Goal: Transaction & Acquisition: Purchase product/service

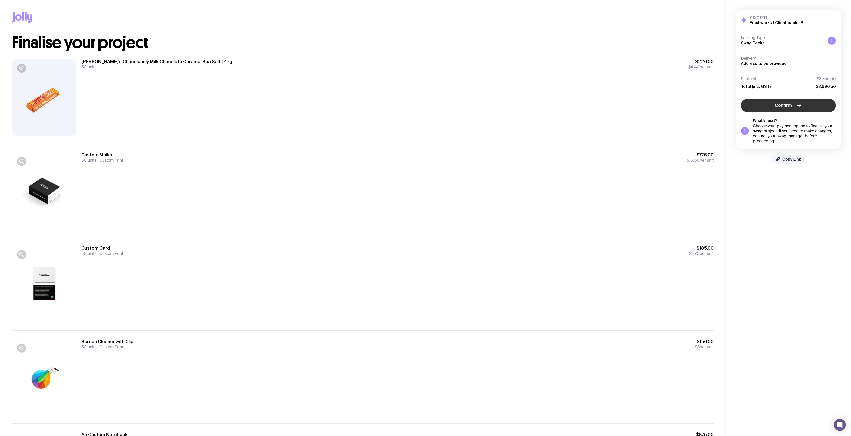
click at [799, 108] on icon "button" at bounding box center [799, 106] width 6 height 6
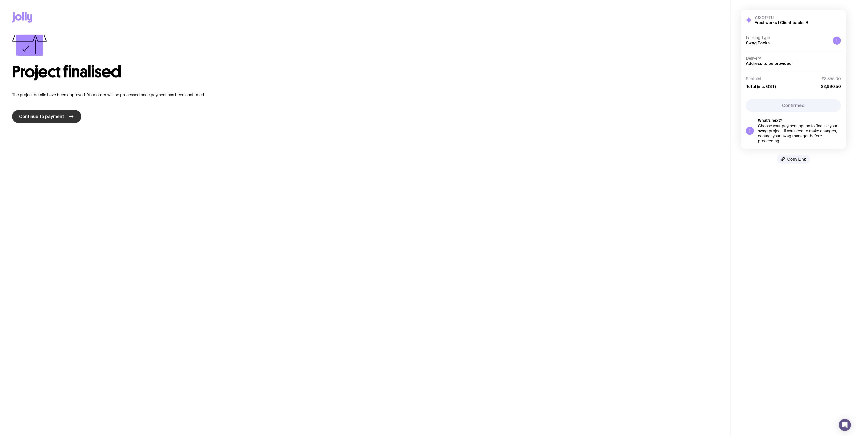
click at [68, 118] on icon at bounding box center [71, 117] width 6 height 6
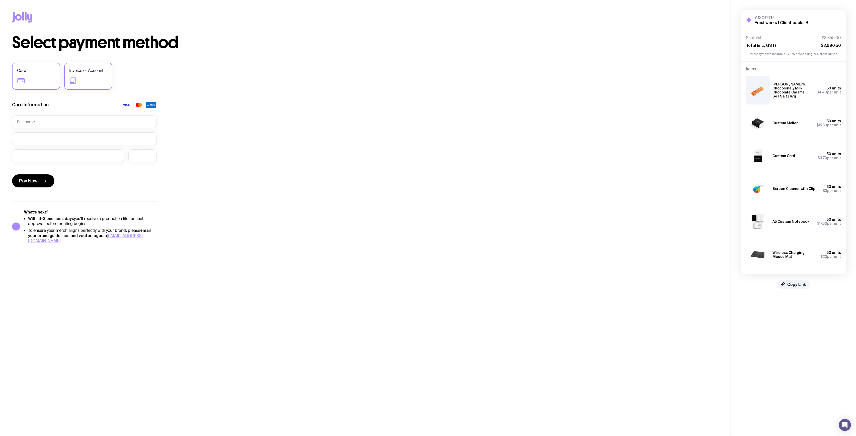
click at [86, 87] on label "Invoice or Account" at bounding box center [88, 76] width 48 height 27
click at [0, 0] on input "Invoice or Account" at bounding box center [0, 0] width 0 height 0
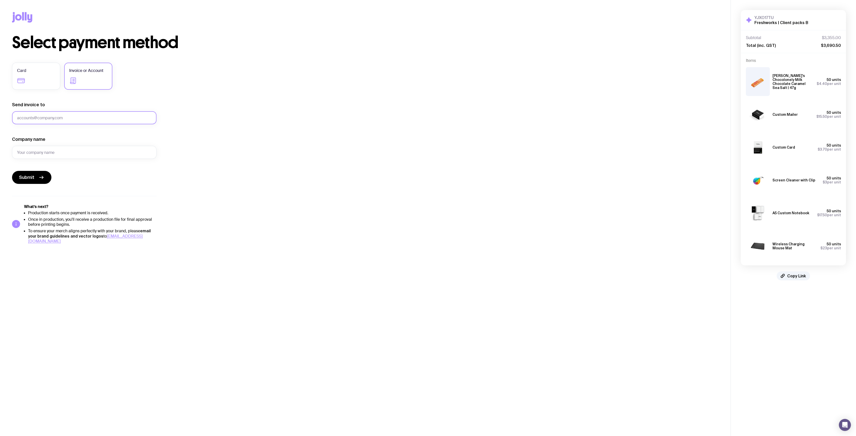
click at [103, 117] on input "Send invoice to" at bounding box center [84, 117] width 144 height 13
click at [109, 154] on input "Company name" at bounding box center [84, 152] width 144 height 13
click at [111, 151] on input "Company name" at bounding box center [84, 152] width 144 height 13
drag, startPoint x: 54, startPoint y: 117, endPoint x: 1, endPoint y: 115, distance: 53.2
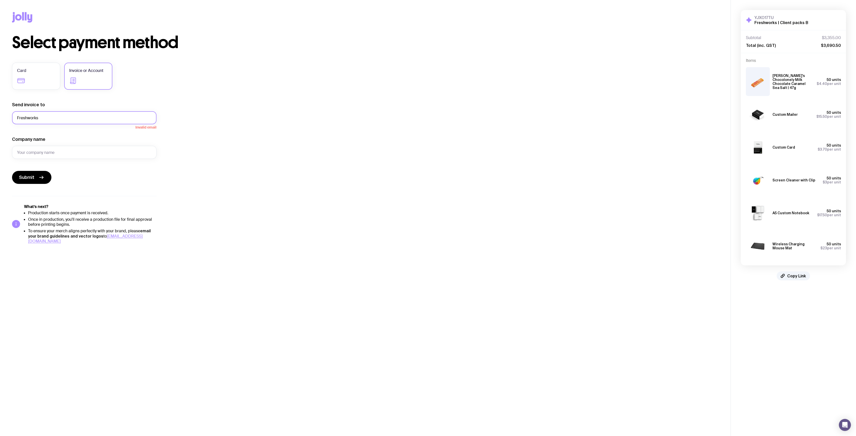
click at [1, 115] on div "Copy Link Select payment method Card Invoice or Account Send invoice to Freshwo…" at bounding box center [365, 122] width 730 height 244
paste input "isabell.prior@freshworks.com"
type input "isabell.prior@freshworks.com"
click at [85, 150] on input "Company name" at bounding box center [84, 152] width 144 height 13
type input "Freshworks"
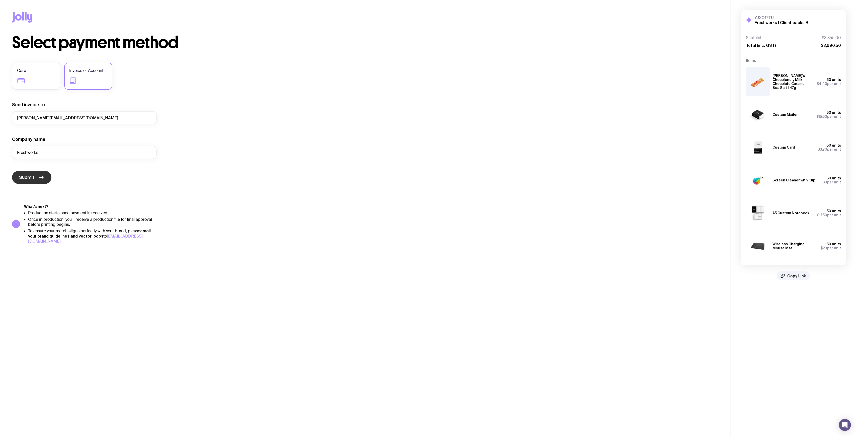
click at [24, 175] on span "Submit" at bounding box center [26, 178] width 15 height 6
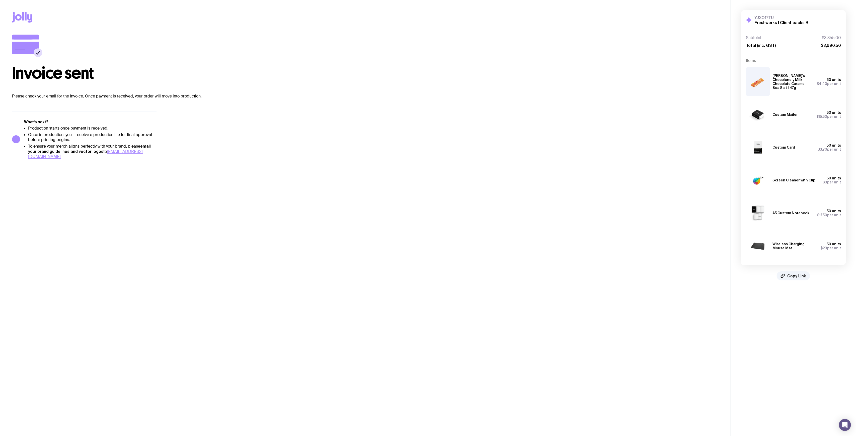
click at [546, 146] on div "Invoice sent Please check your email for the invoice. Once payment is received,…" at bounding box center [365, 97] width 706 height 125
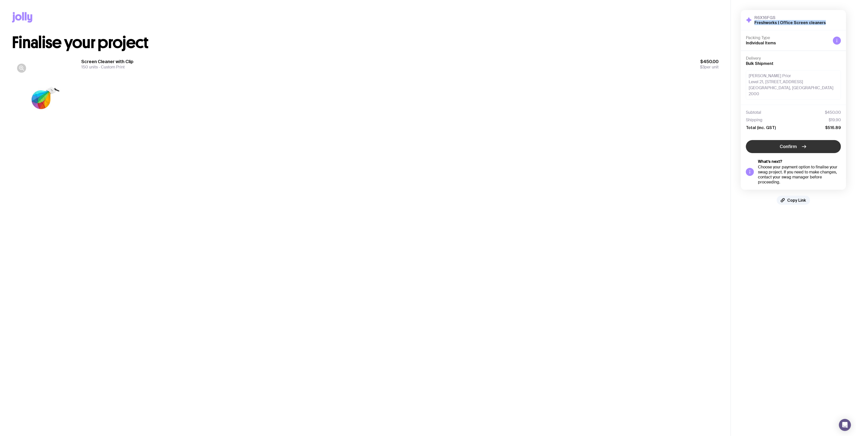
click at [807, 144] on button "Confirm" at bounding box center [793, 146] width 95 height 13
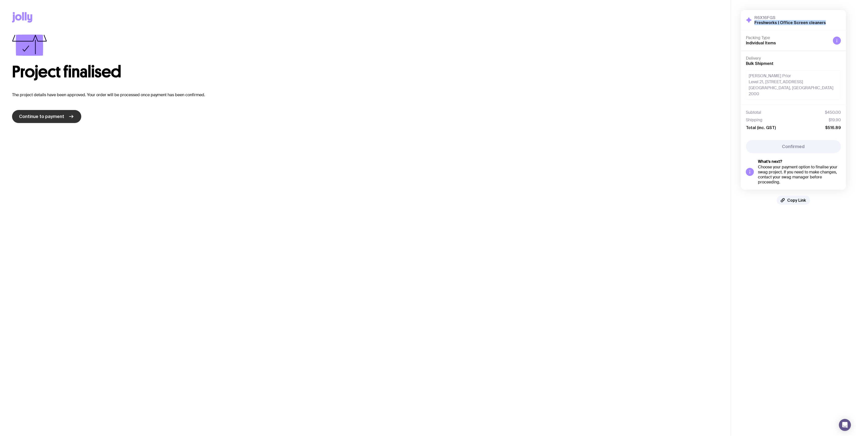
click at [60, 114] on span "Continue to payment" at bounding box center [41, 117] width 45 height 6
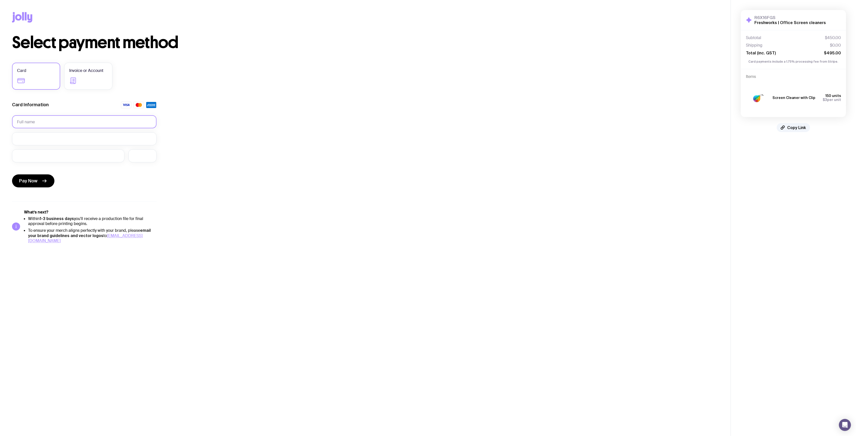
click at [59, 120] on input "text" at bounding box center [84, 121] width 144 height 13
click at [84, 82] on label "Invoice or Account" at bounding box center [88, 76] width 48 height 27
click at [0, 0] on input "Invoice or Account" at bounding box center [0, 0] width 0 height 0
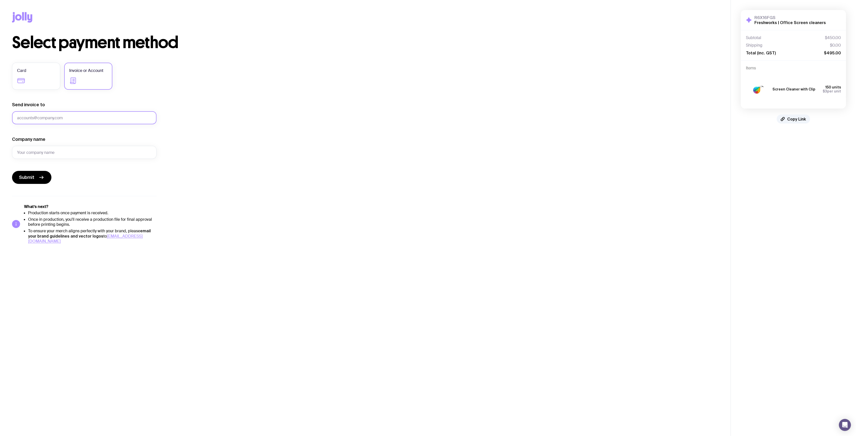
click at [48, 120] on input "Send invoice to" at bounding box center [84, 117] width 144 height 13
click at [35, 149] on input "Company name" at bounding box center [84, 152] width 144 height 13
click at [51, 119] on input "Send invoice to" at bounding box center [84, 117] width 144 height 13
paste input "[PERSON_NAME][EMAIL_ADDRESS][DOMAIN_NAME]"
type input "[PERSON_NAME][EMAIL_ADDRESS][DOMAIN_NAME]"
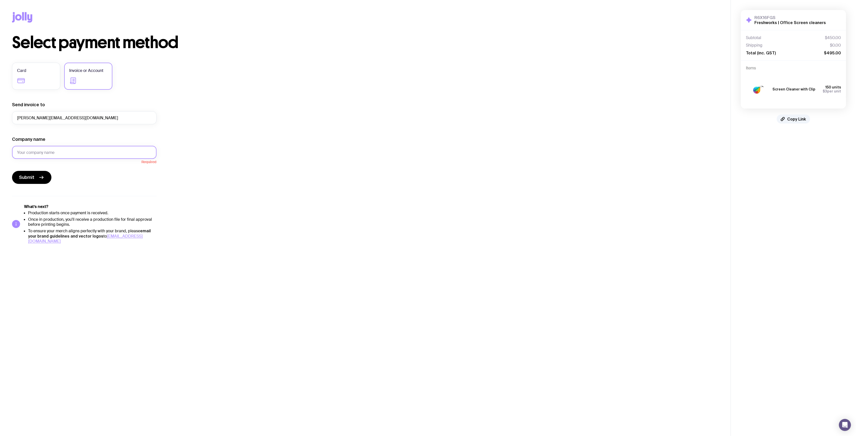
click at [28, 153] on input "Company name" at bounding box center [84, 152] width 144 height 13
click at [55, 150] on input "Company name" at bounding box center [84, 152] width 144 height 13
click at [73, 152] on input "Company name" at bounding box center [84, 152] width 144 height 13
type input "Freshworks"
click at [13, 180] on button "Submit" at bounding box center [31, 177] width 39 height 13
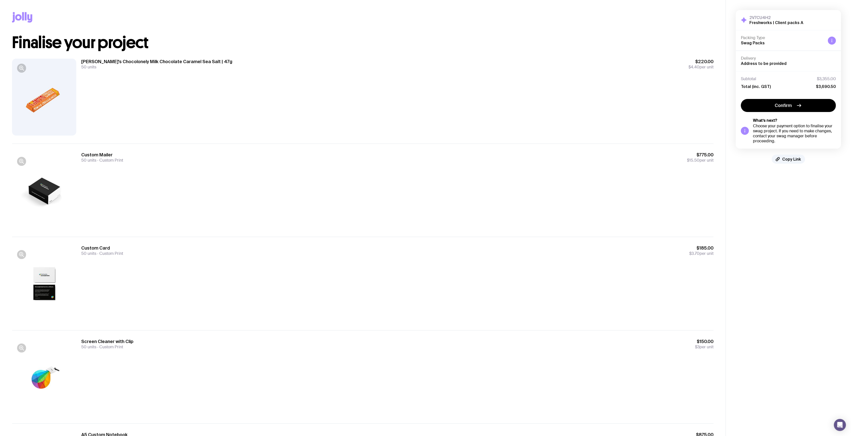
click at [800, 114] on div "Confirm What’s next? Choose your payment option to finalise your swag project. …" at bounding box center [788, 121] width 95 height 45
click at [803, 108] on button "Confirm" at bounding box center [788, 105] width 95 height 13
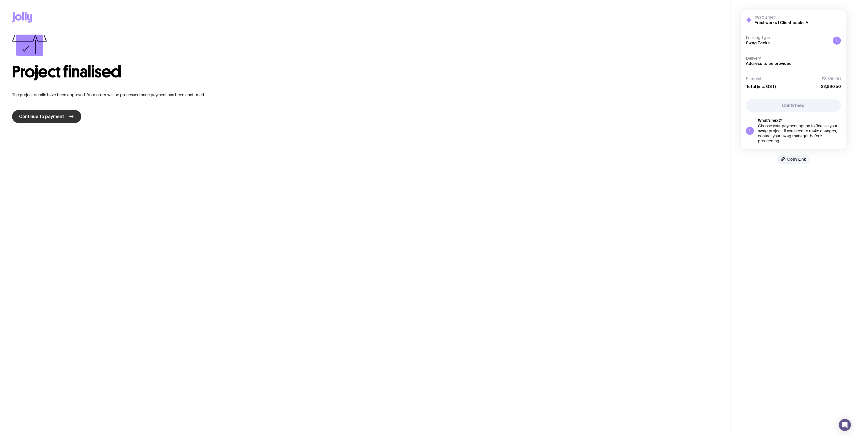
click at [64, 115] on link "Continue to payment" at bounding box center [46, 116] width 69 height 13
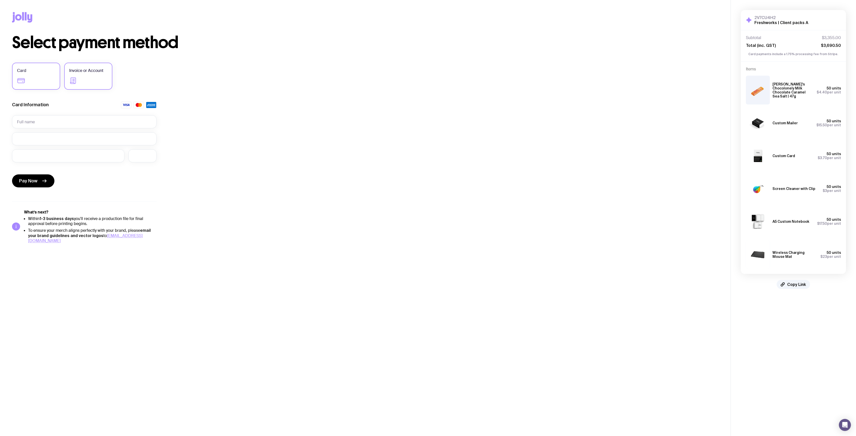
click at [80, 81] on label "Invoice or Account" at bounding box center [88, 76] width 48 height 27
click at [0, 0] on input "Invoice or Account" at bounding box center [0, 0] width 0 height 0
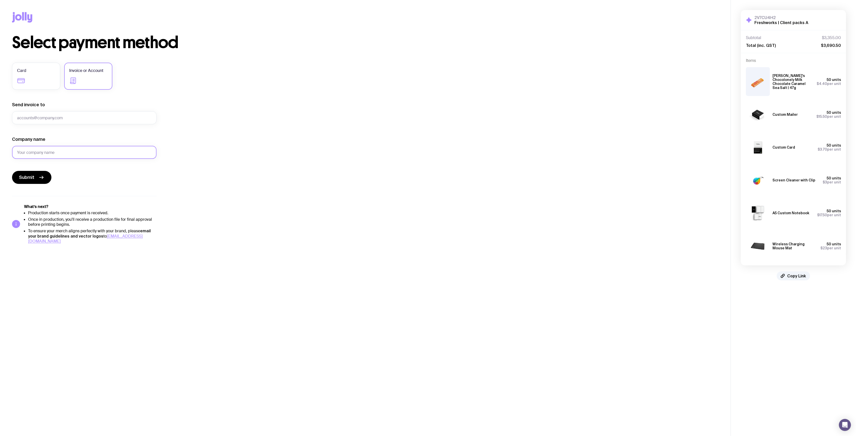
click at [36, 156] on input "Company name" at bounding box center [84, 152] width 144 height 13
click at [38, 155] on input "Company name" at bounding box center [84, 152] width 144 height 13
click at [45, 114] on input "Send invoice to" at bounding box center [84, 117] width 144 height 13
paste input "isabell.prior@freshworks.com"
type input "isabell.prior@freshworks.com"
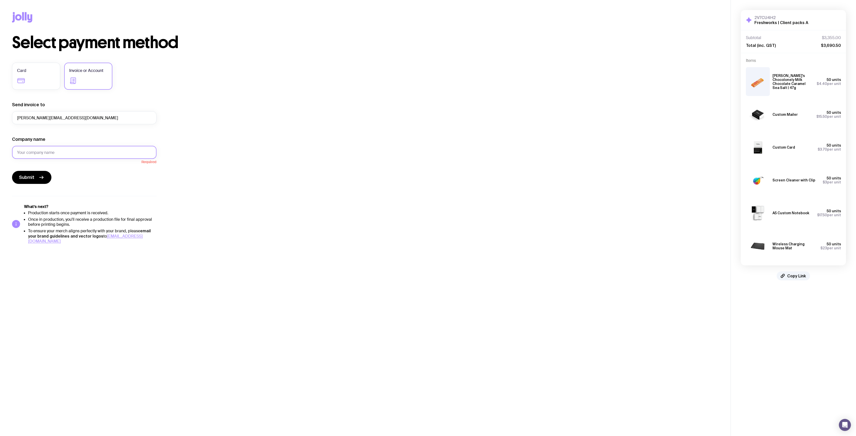
click at [36, 148] on input "Company name" at bounding box center [84, 152] width 144 height 13
type input "Freshworks"
click at [30, 180] on span "Submit" at bounding box center [26, 178] width 15 height 6
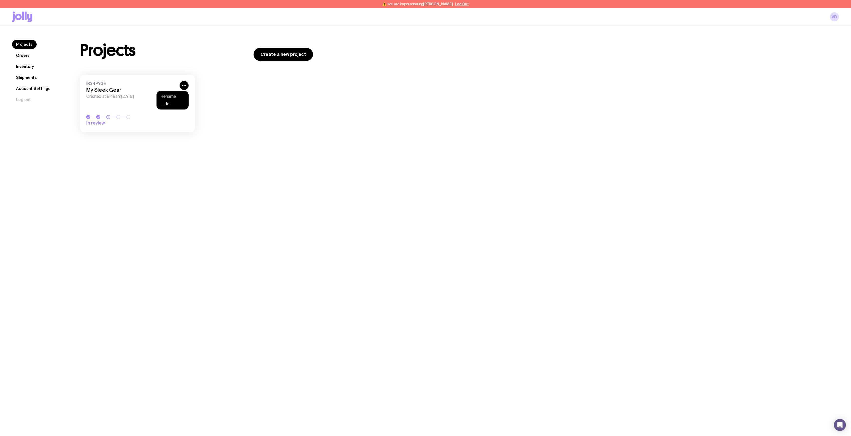
click at [168, 98] on button "Rename" at bounding box center [172, 96] width 24 height 5
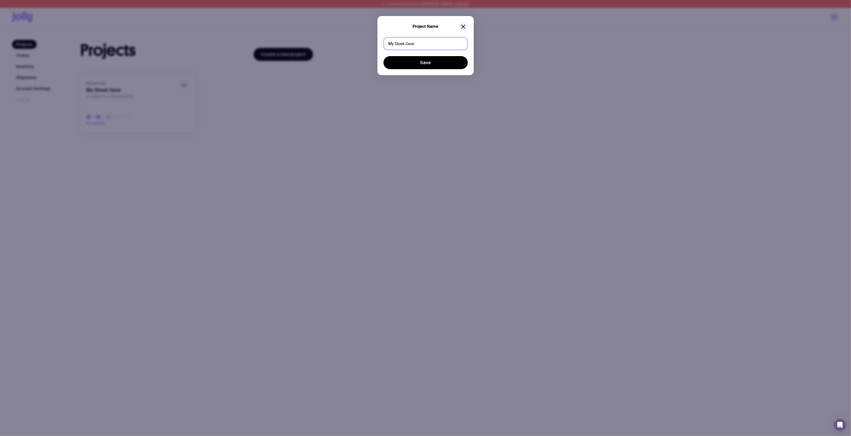
click at [352, 42] on div "Project Name My Sleek Gear Save" at bounding box center [425, 218] width 851 height 436
type input "Microsoft | ANZ Engineering packs"
click at [436, 65] on button "Save" at bounding box center [425, 62] width 84 height 13
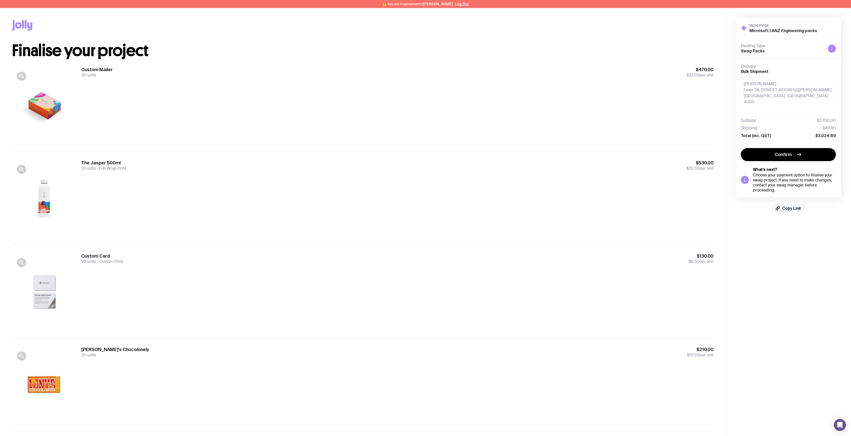
click at [793, 206] on button "Copy Link" at bounding box center [788, 208] width 33 height 9
click at [797, 224] on aside "IR34PYGE Microsoft | ANZ Engineering packs Hide Details Packing Type Swag Packs…" at bounding box center [787, 365] width 125 height 714
click at [444, 69] on div "Custom Mailer 20 units $470.00 $23.50 per unit" at bounding box center [397, 72] width 632 height 11
click at [461, 4] on button "Log Out" at bounding box center [462, 4] width 14 height 4
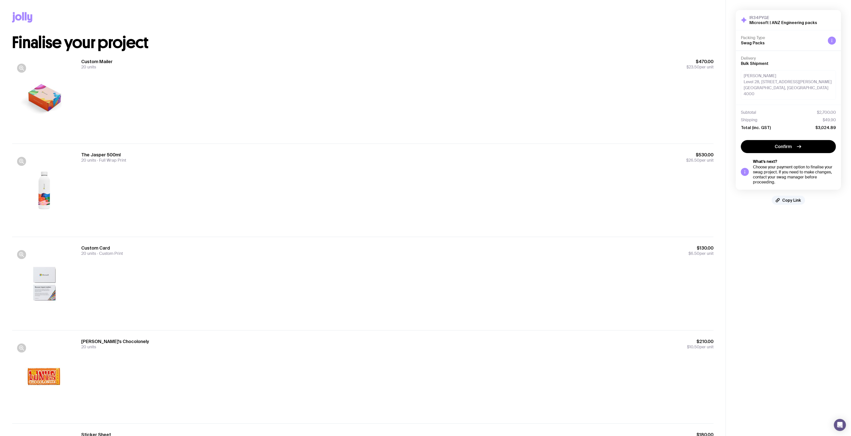
click at [283, 108] on div "Custom Mailer 20 units $470.00 $23.50 per unit" at bounding box center [397, 97] width 632 height 77
click at [408, 106] on div "Custom Mailer 20 units $470.00 $23.50 per unit" at bounding box center [397, 97] width 632 height 77
click at [26, 18] on icon at bounding box center [26, 16] width 2 height 8
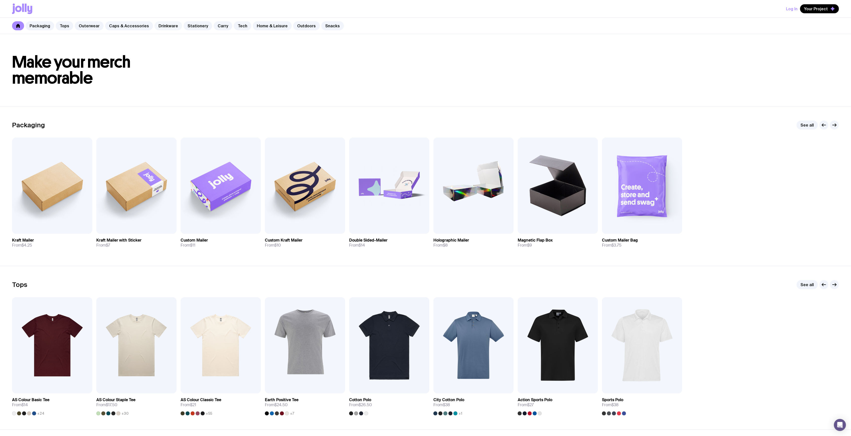
click at [154, 27] on link "Drinkware" at bounding box center [168, 25] width 28 height 9
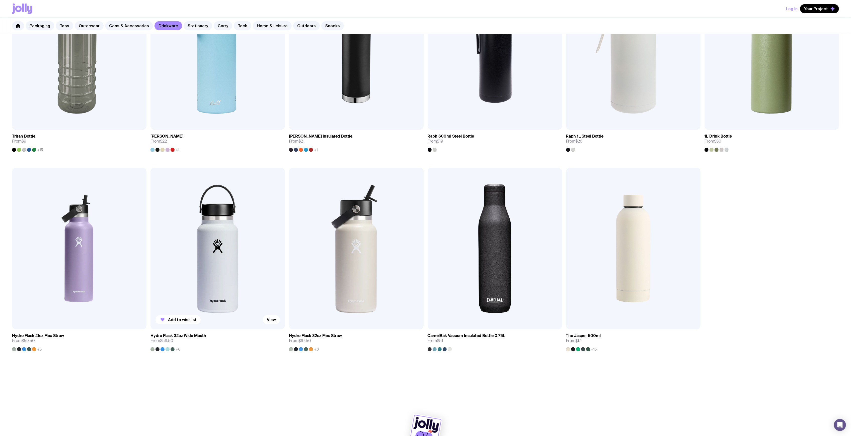
scroll to position [562, 0]
click at [361, 267] on img at bounding box center [356, 248] width 134 height 161
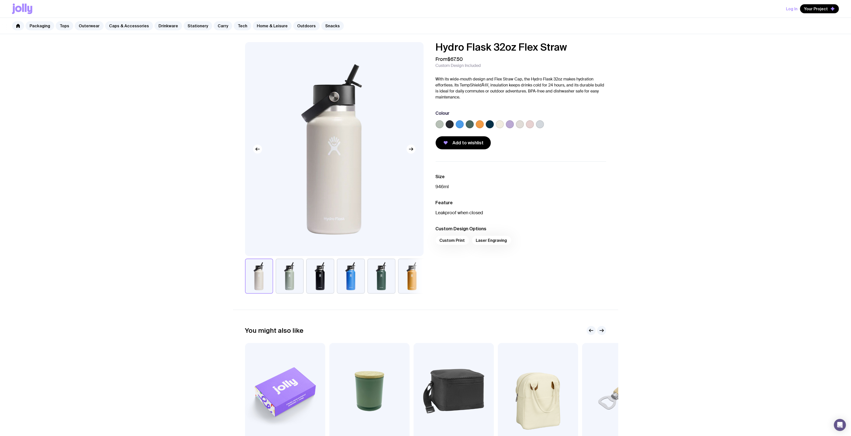
click at [510, 122] on label at bounding box center [510, 124] width 8 height 8
click at [0, 0] on input "radio" at bounding box center [0, 0] width 0 height 0
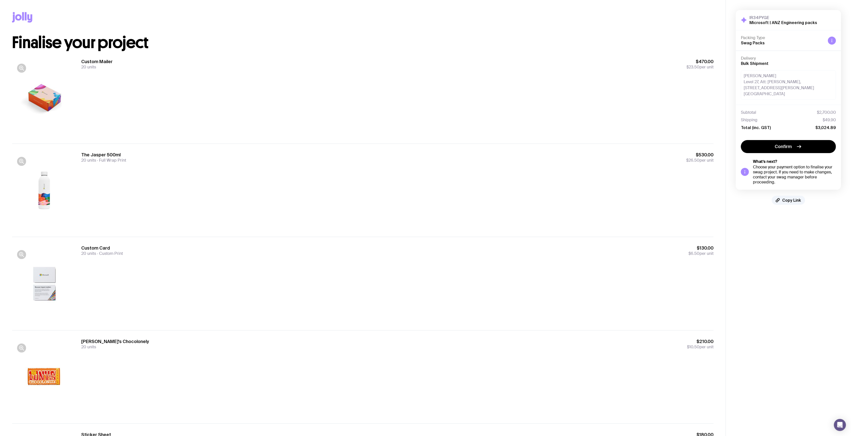
click at [192, 169] on div "The Jasper 500ml 20 units Full Wrap Print $530.00 $26.50 per unit" at bounding box center [397, 190] width 632 height 77
click at [222, 181] on div "The Jasper 500ml 20 units Full Wrap Print $530.00 $26.50 per unit" at bounding box center [397, 190] width 632 height 77
click at [161, 101] on div "Custom Mailer 20 units $470.00 $23.50 per unit" at bounding box center [397, 97] width 632 height 77
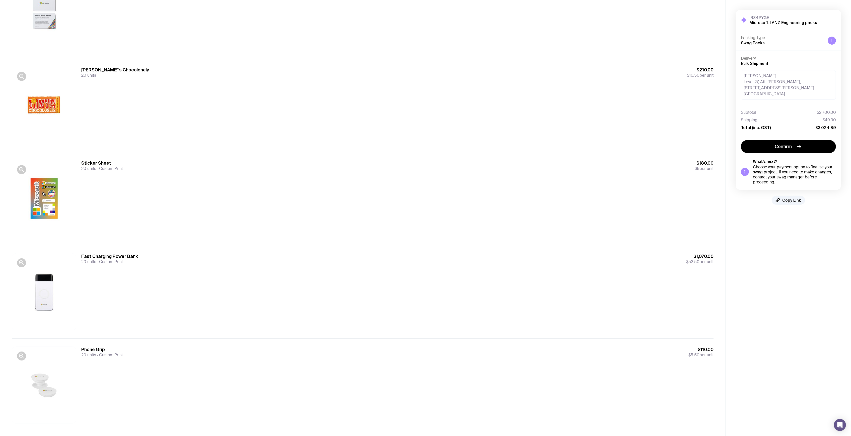
scroll to position [278, 0]
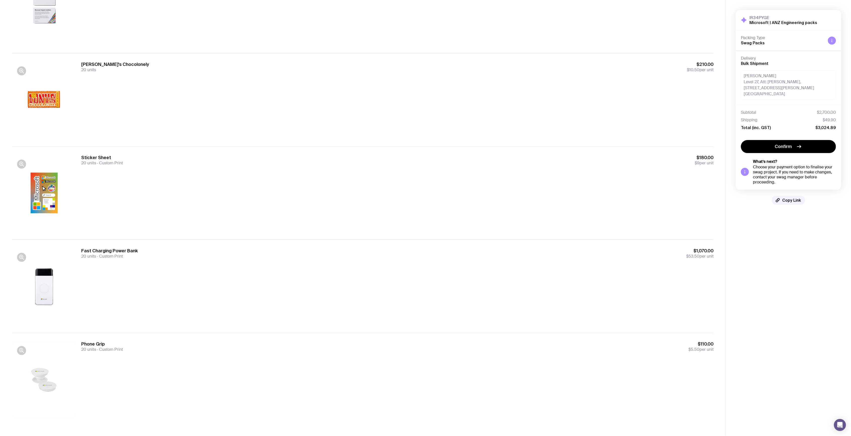
click at [236, 289] on div "Fast Charging Power Bank 20 units Custom Print $1,070.00 $53.50 per unit" at bounding box center [397, 286] width 632 height 77
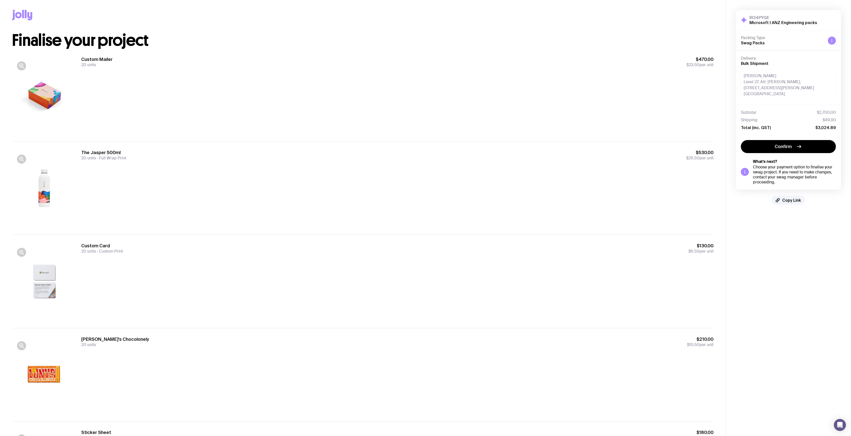
scroll to position [0, 0]
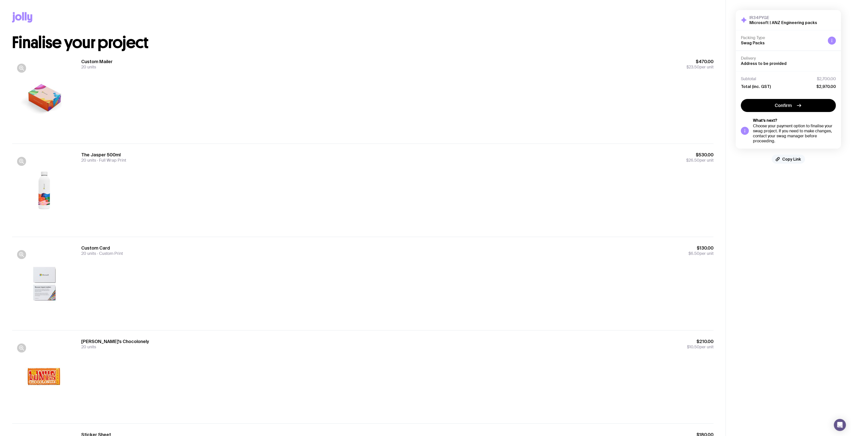
click at [787, 161] on span "Copy Link" at bounding box center [791, 159] width 19 height 5
click at [799, 177] on aside "IR34PYGE Microsoft | ANZ Engineering packs Hide Details Packing Type Swag Packs…" at bounding box center [787, 357] width 125 height 714
click at [658, 56] on div "Custom Mailer 20 units $470.00 $23.50 per unit" at bounding box center [362, 97] width 701 height 93
click at [516, 66] on div "Custom Mailer 20 units $470.00 $23.50 per unit" at bounding box center [397, 64] width 632 height 11
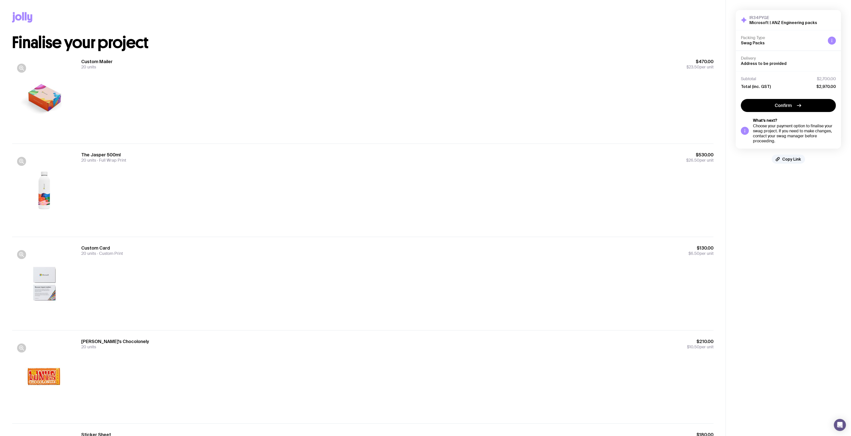
click at [517, 67] on div "Custom Mailer 20 units $470.00 $23.50 per unit" at bounding box center [397, 64] width 632 height 11
click at [517, 68] on div "Custom Mailer 20 units $470.00 $23.50 per unit" at bounding box center [397, 64] width 632 height 11
click at [539, 74] on div "Custom Mailer 20 units $470.00 $23.50 per unit" at bounding box center [397, 97] width 632 height 77
click at [317, 65] on div "Custom Mailer 20 units $470.00 $23.50 per unit" at bounding box center [397, 64] width 632 height 11
click at [317, 66] on div "Custom Mailer 20 units $470.00 $23.50 per unit" at bounding box center [397, 64] width 632 height 11
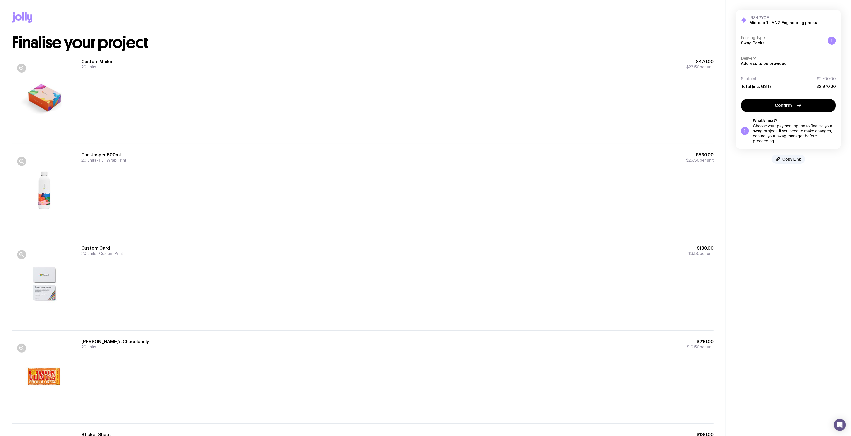
click at [240, 176] on div "The Jasper 500ml 20 units Full Wrap Print $530.00 $26.50 per unit" at bounding box center [397, 190] width 632 height 77
click at [238, 95] on div "Custom Mailer 20 units $470.00 $23.50 per unit" at bounding box center [397, 97] width 632 height 77
click at [378, 63] on div "Custom Mailer 20 units $470.00 $23.50 per unit" at bounding box center [397, 64] width 632 height 11
drag, startPoint x: 180, startPoint y: 38, endPoint x: 178, endPoint y: 35, distance: 2.9
click at [179, 38] on h1 "Finalise your project" at bounding box center [362, 43] width 701 height 16
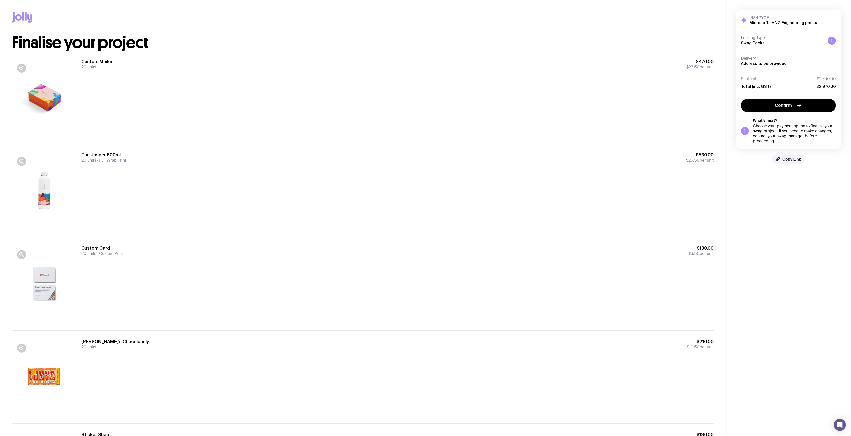
click at [768, 73] on div "Subtotal $2,700.00 Total (inc. GST) $2,970.00" at bounding box center [788, 82] width 105 height 23
click at [801, 61] on h4 "Delivery" at bounding box center [788, 58] width 95 height 5
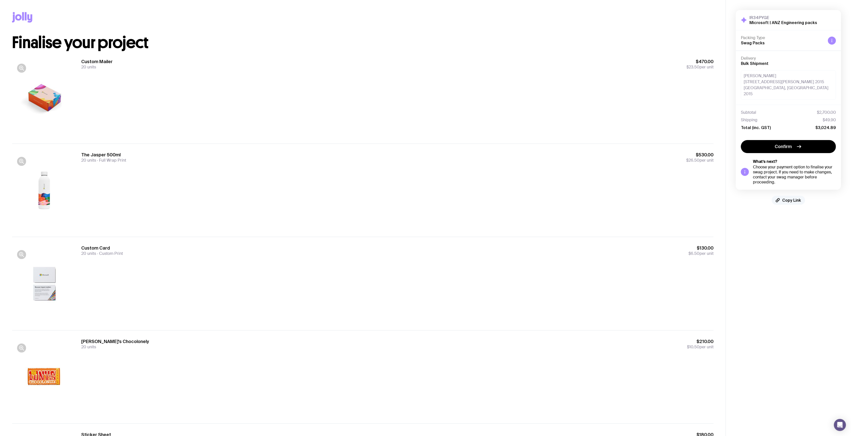
click at [794, 203] on span "Copy Link" at bounding box center [791, 200] width 19 height 5
drag, startPoint x: 822, startPoint y: 274, endPoint x: 825, endPoint y: 276, distance: 3.4
click at [822, 274] on aside "IR34PYGE Microsoft | ANZ Engineering packs Hide Details Packing Type Swag Packs…" at bounding box center [787, 357] width 125 height 714
click at [825, 276] on aside "IR34PYGE Microsoft | ANZ Engineering packs Hide Details Packing Type Swag Packs…" at bounding box center [787, 357] width 125 height 714
